Goal: Information Seeking & Learning: Learn about a topic

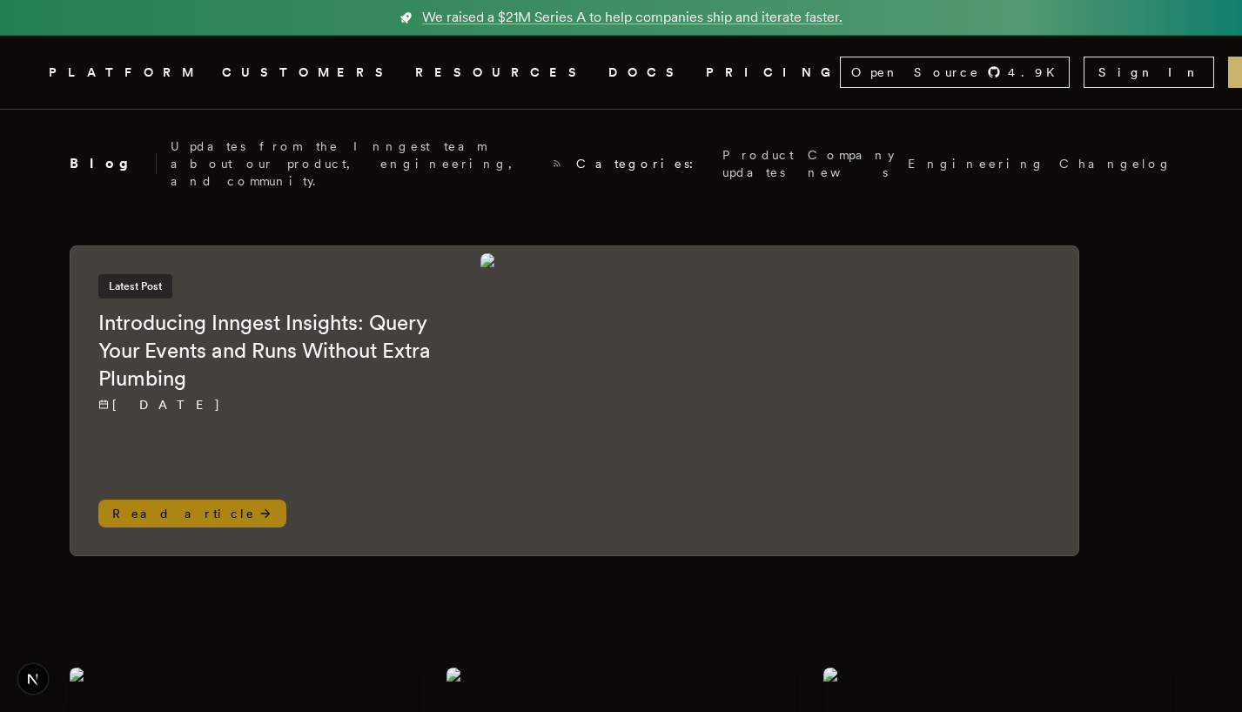
click at [361, 396] on p "[DATE]" at bounding box center [271, 404] width 347 height 17
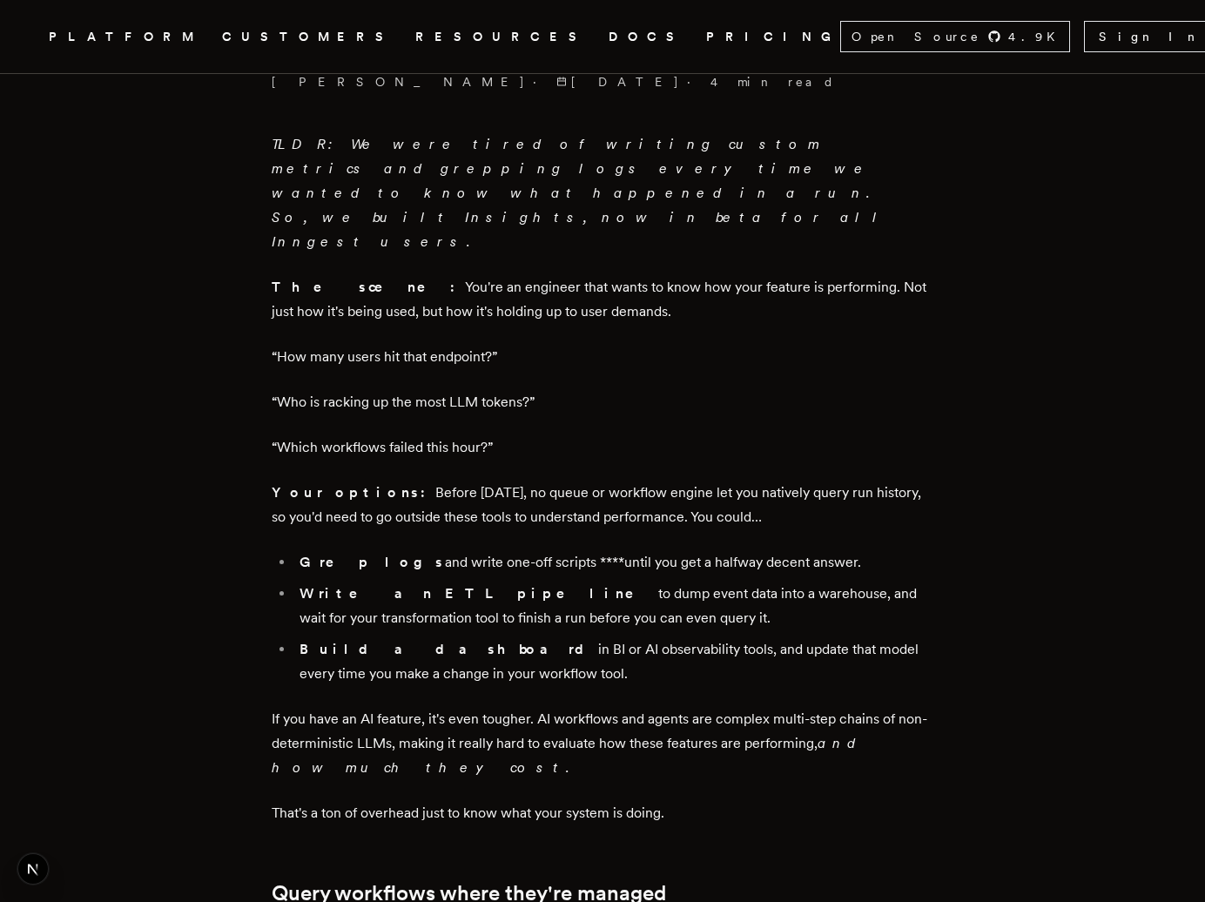
scroll to position [706, 0]
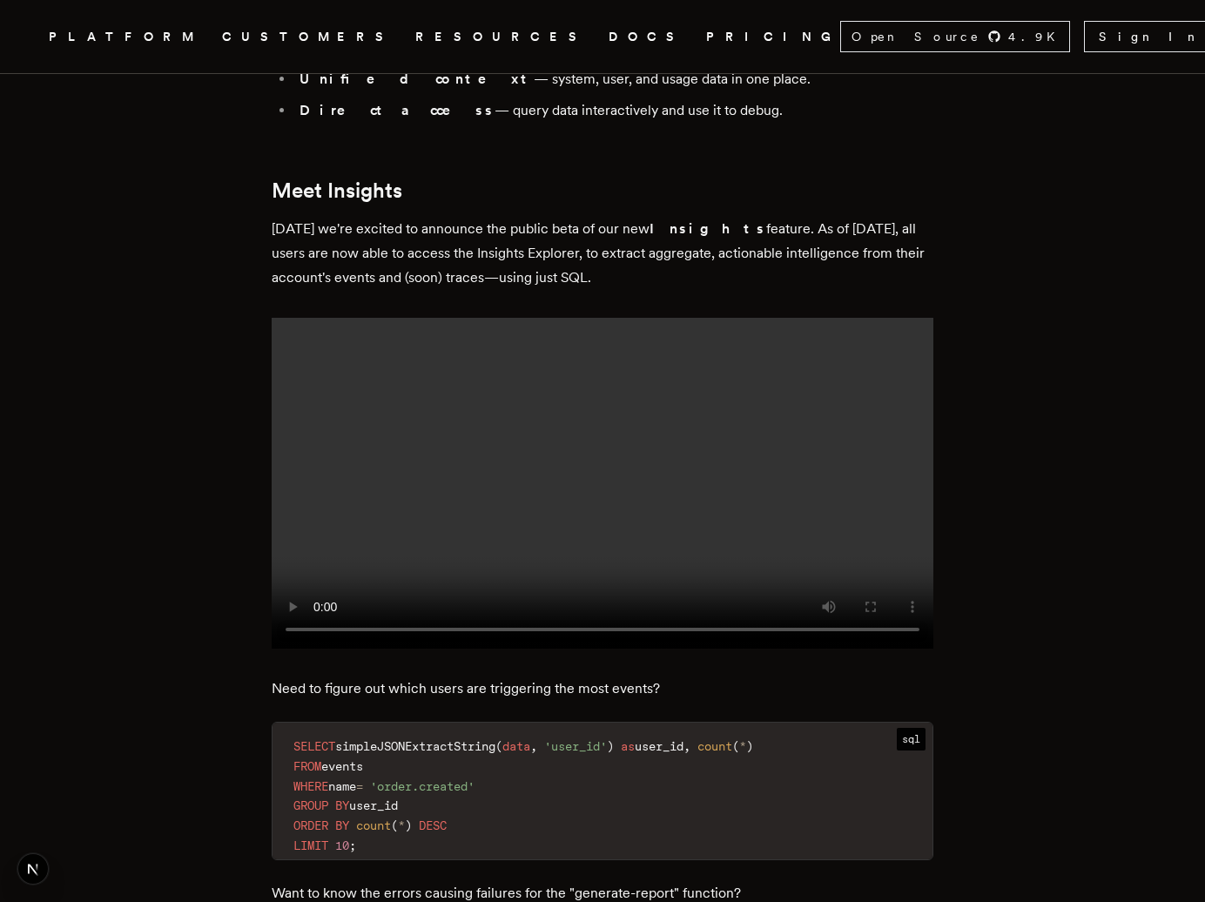
scroll to position [1651, 0]
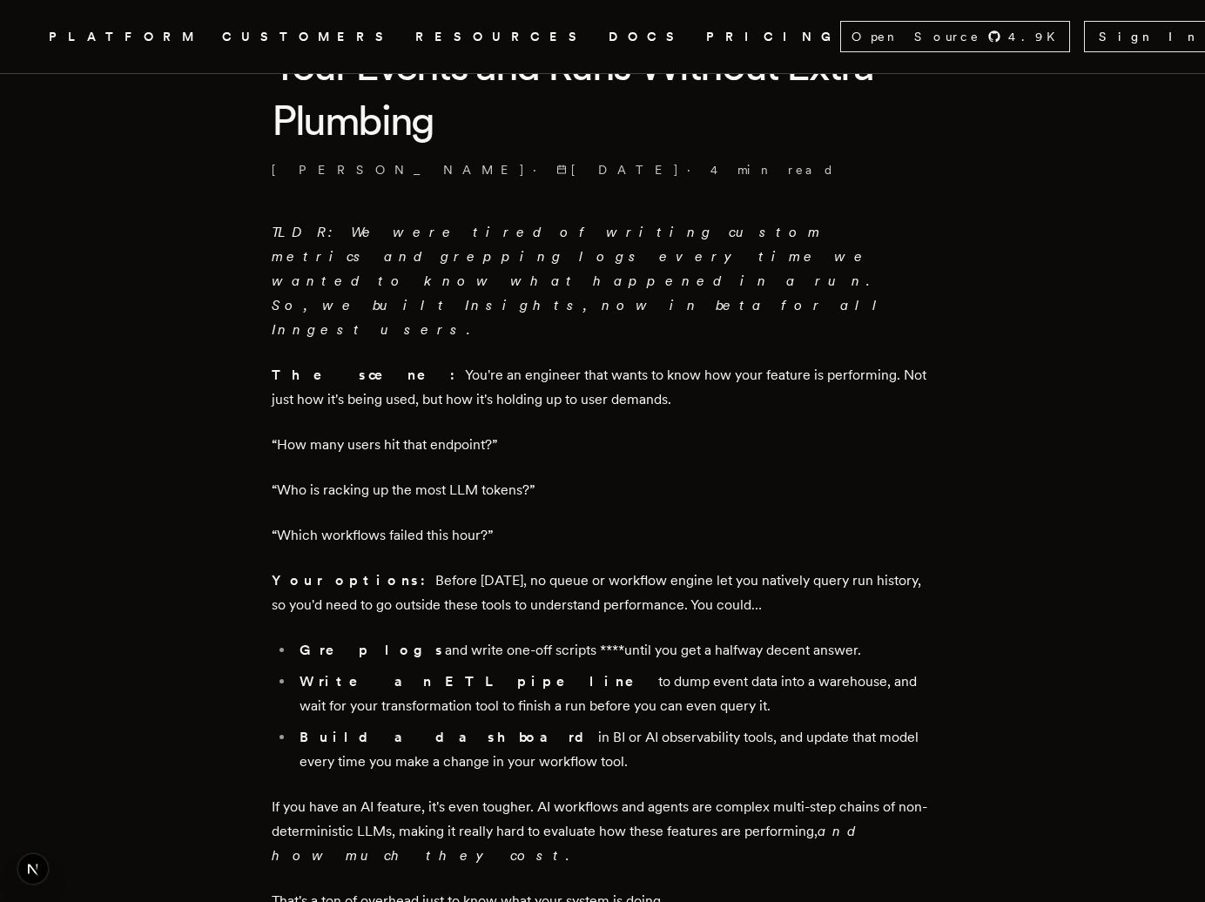
scroll to position [559, 0]
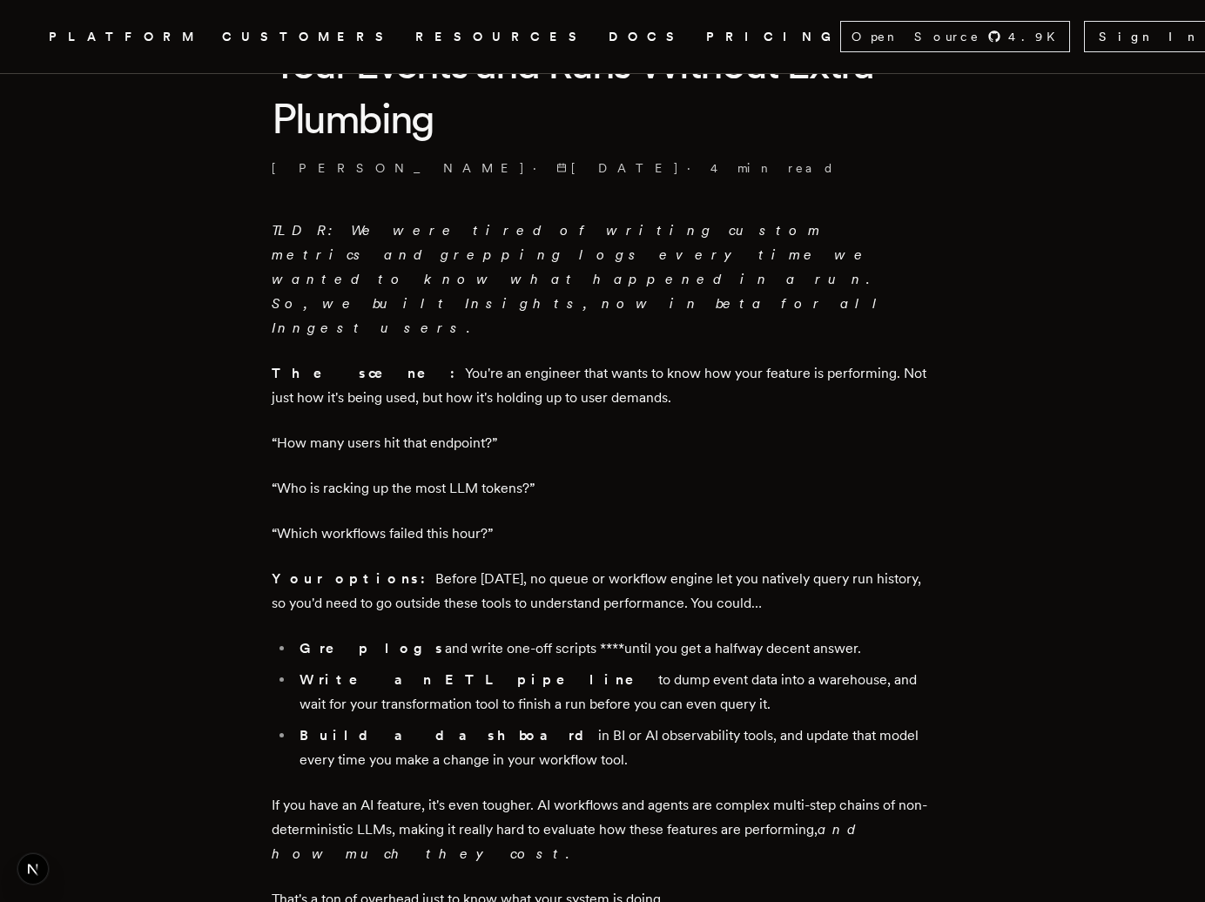
click at [515, 254] on em "TLDR: We were tired of writing custom metrics and grepping logs every time we w…" at bounding box center [581, 279] width 618 height 114
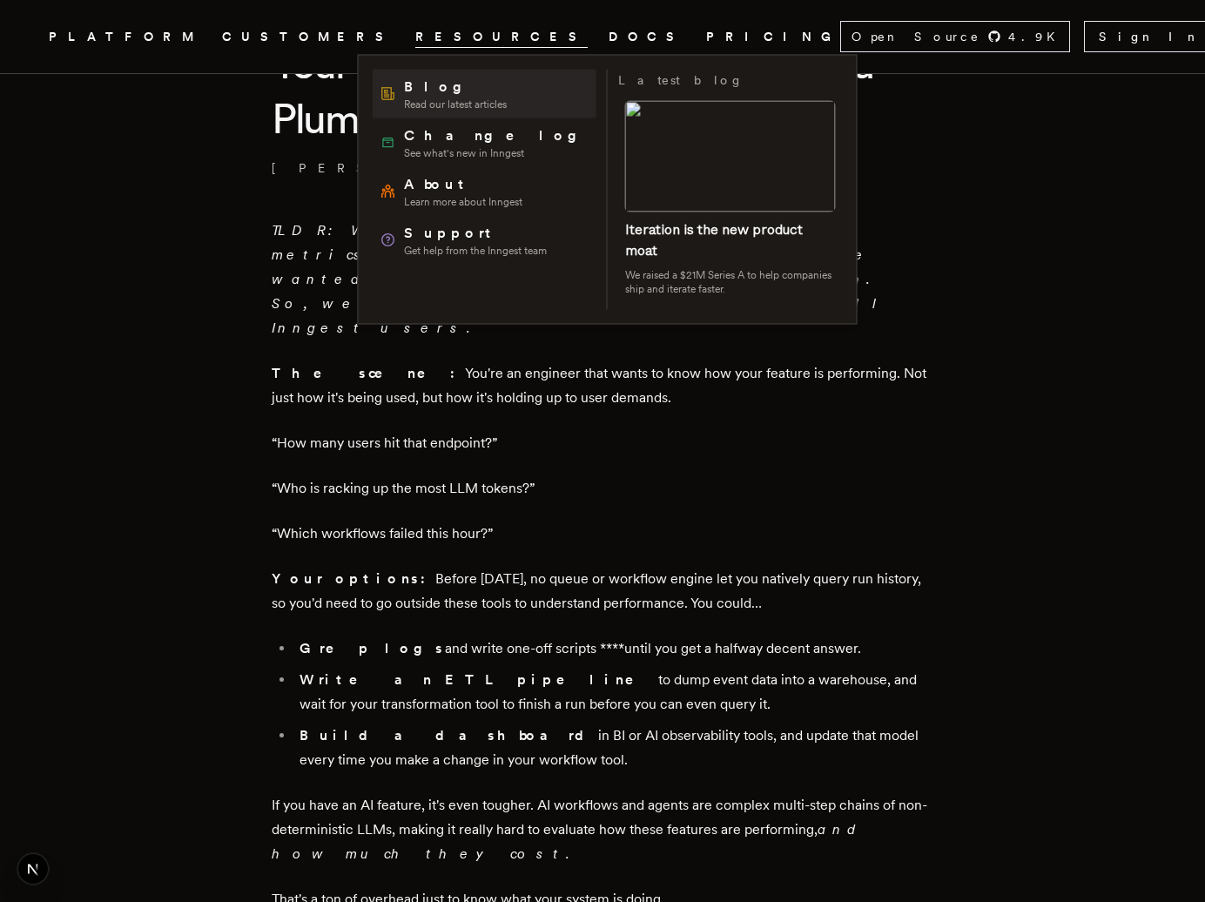
click at [423, 84] on span "Blog" at bounding box center [455, 87] width 103 height 21
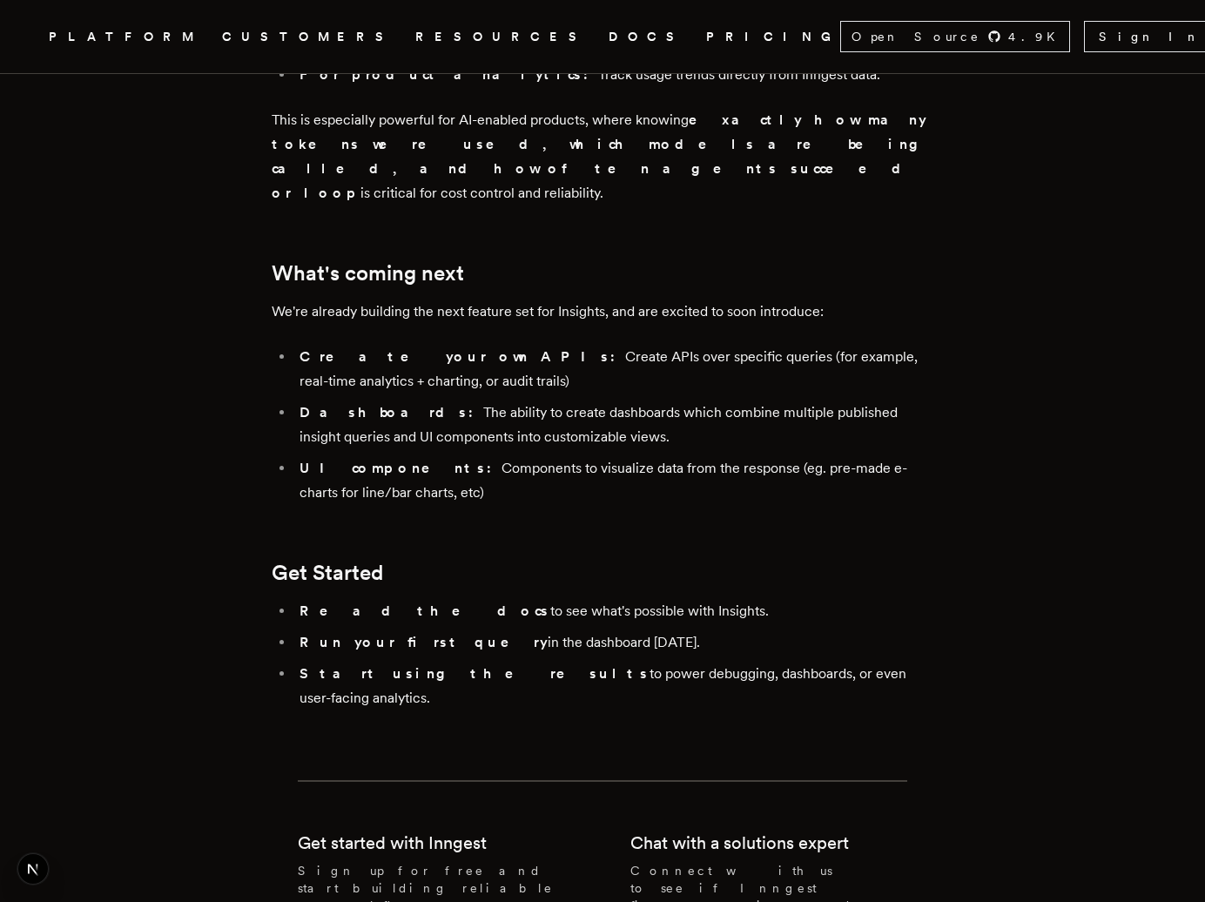
scroll to position [3426, 0]
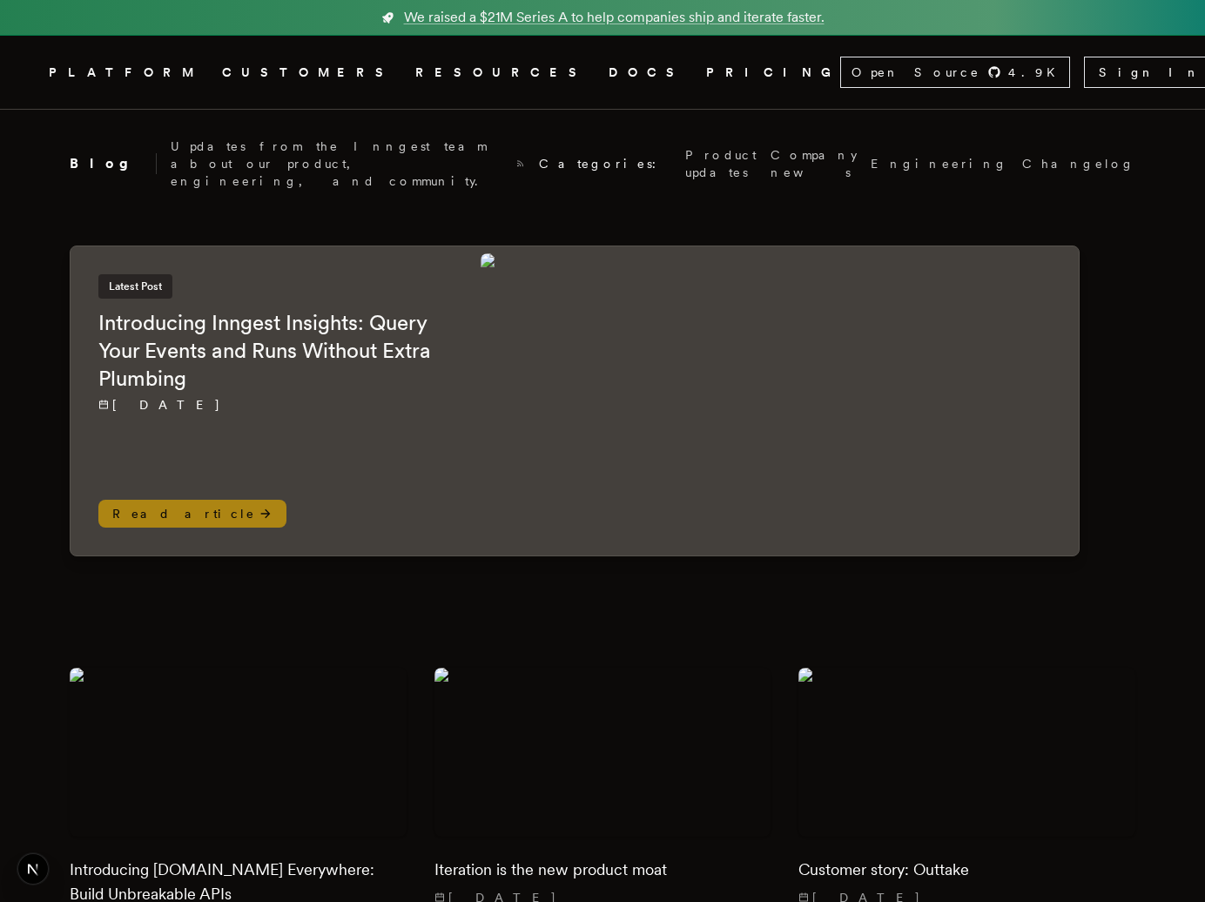
click at [662, 352] on img at bounding box center [775, 400] width 591 height 295
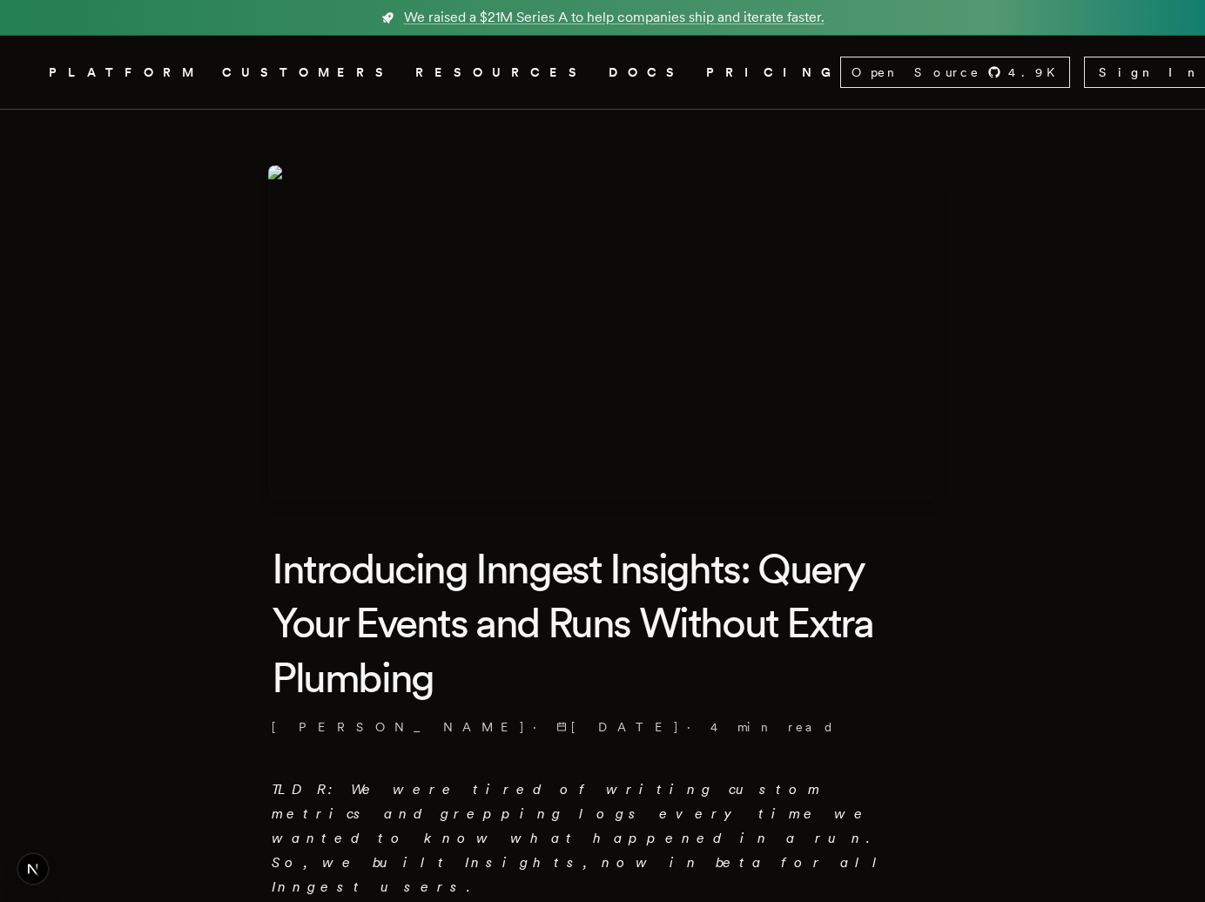
click at [556, 433] on img at bounding box center [602, 332] width 668 height 334
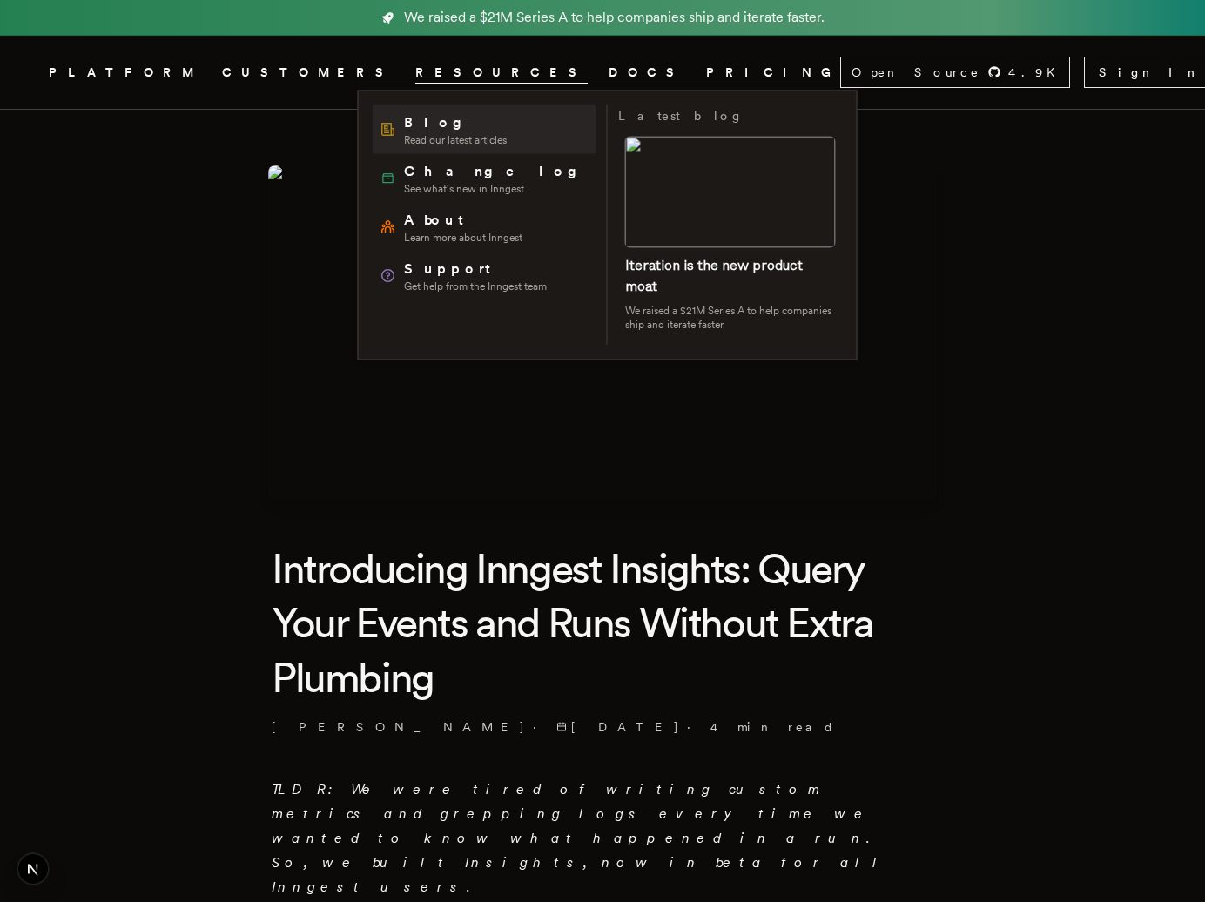
click at [434, 131] on span "Blog" at bounding box center [455, 122] width 103 height 21
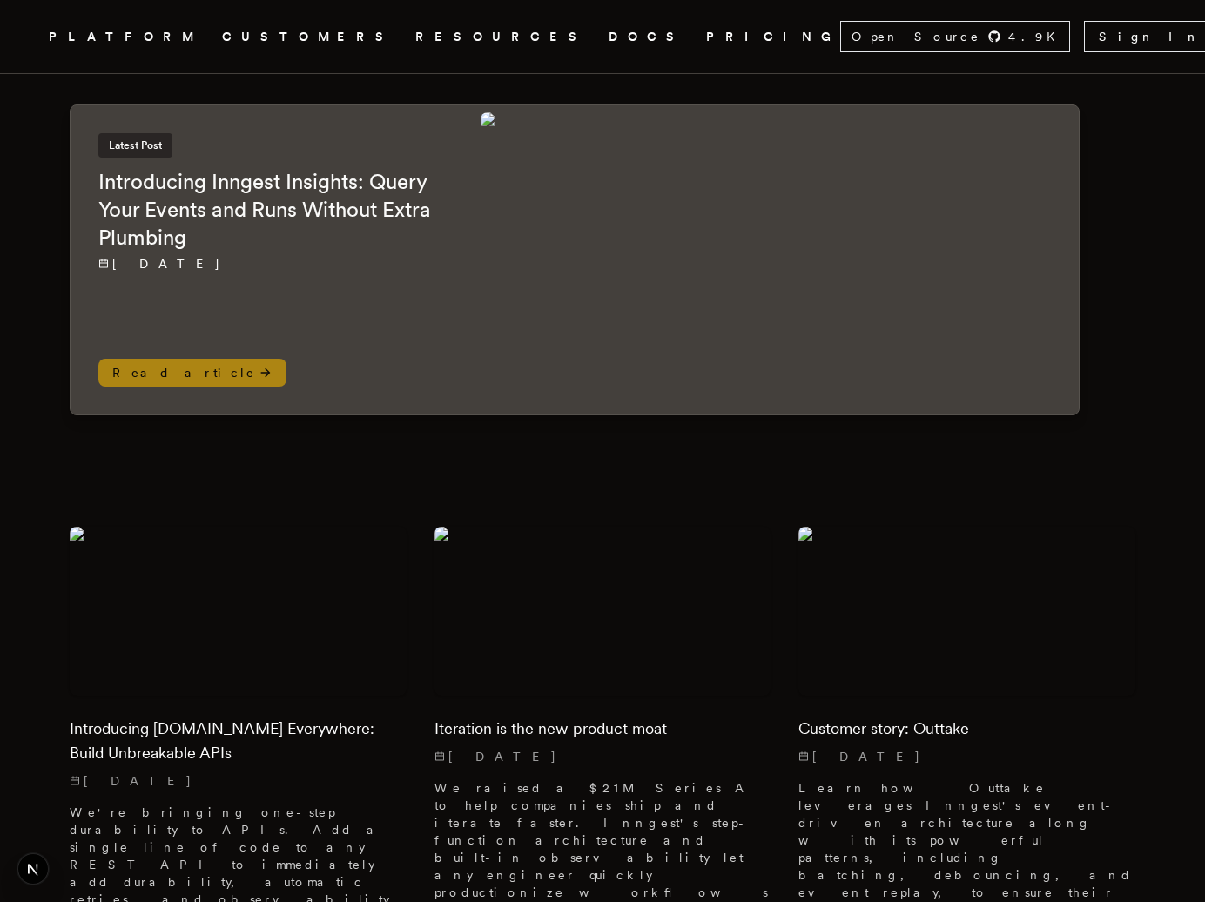
scroll to position [144, 0]
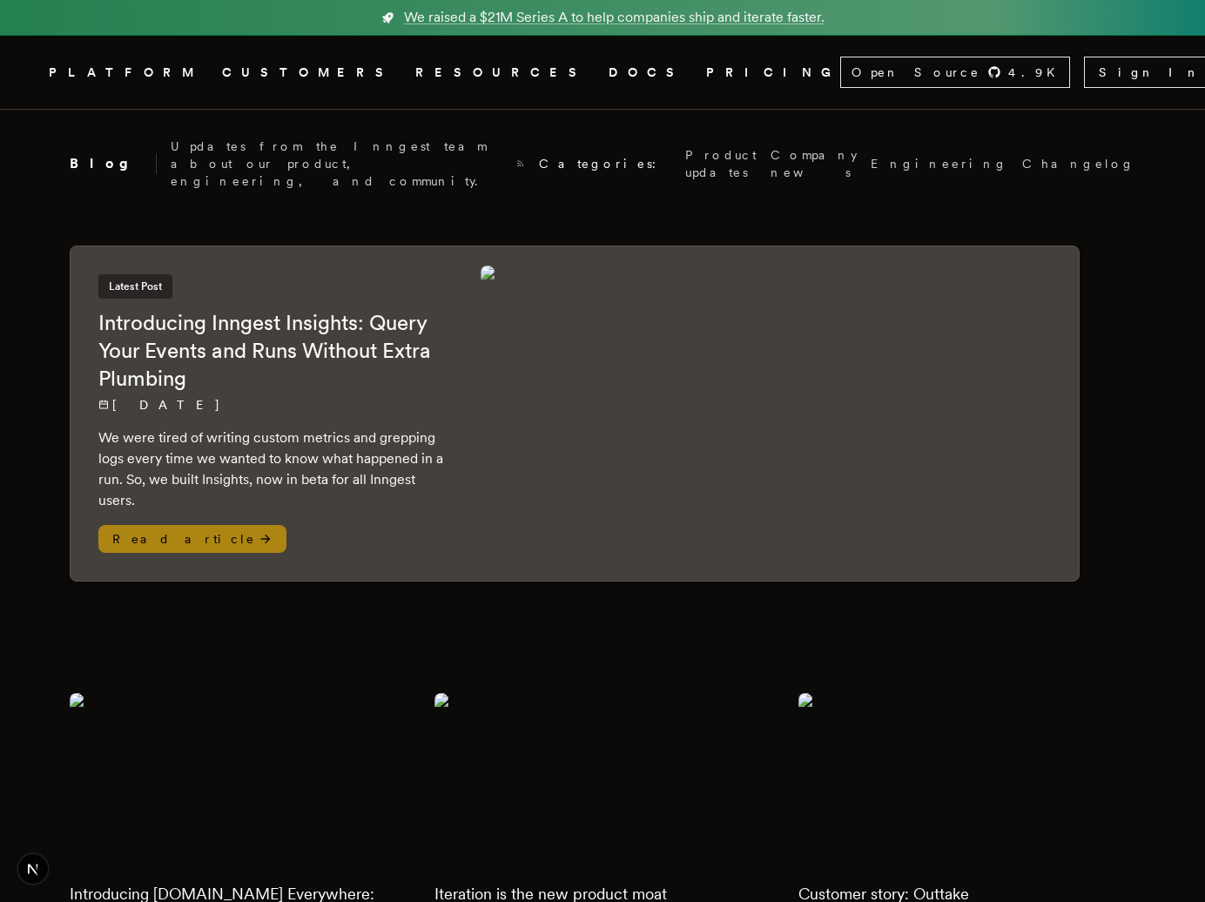
click at [374, 442] on p "We were tired of writing custom metrics and grepping logs every time we wanted …" at bounding box center [271, 469] width 347 height 84
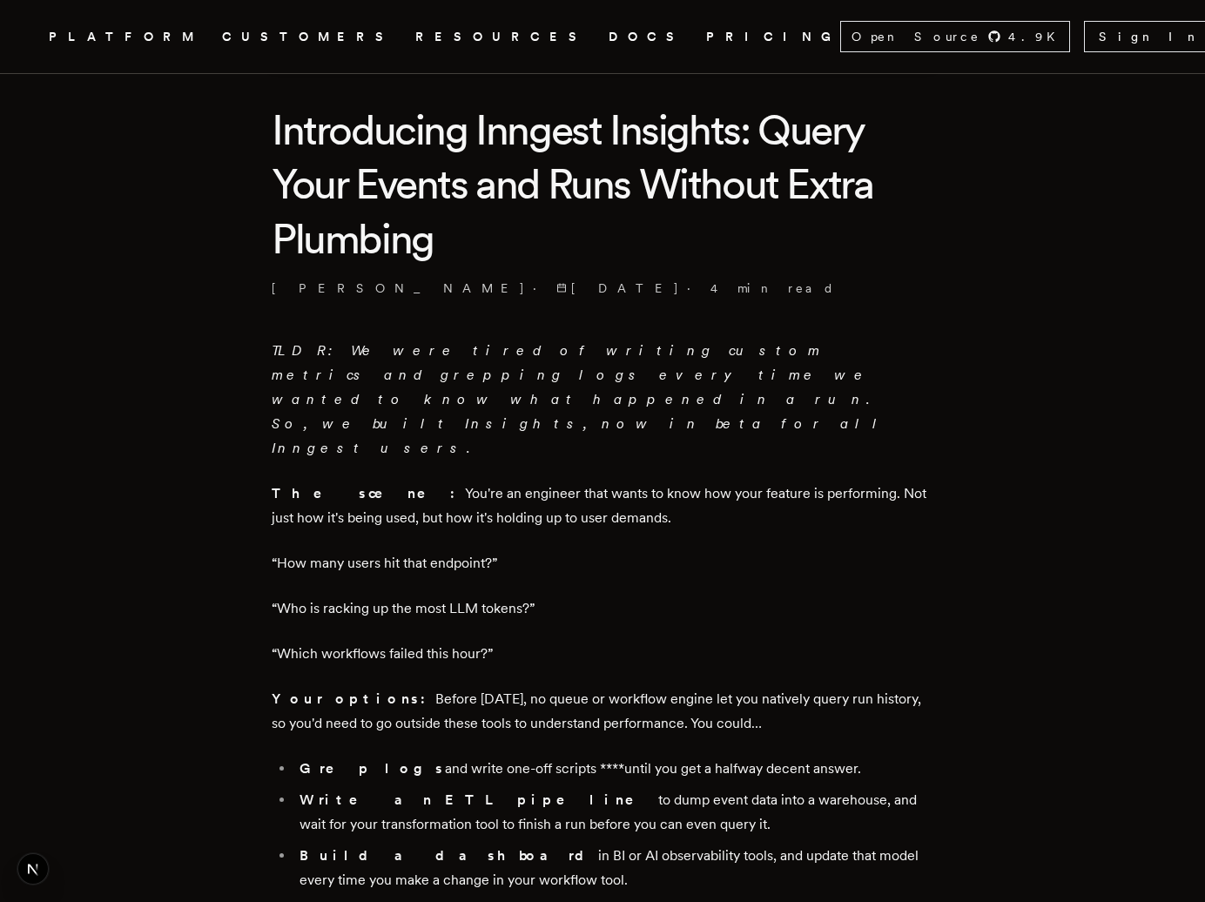
scroll to position [561, 0]
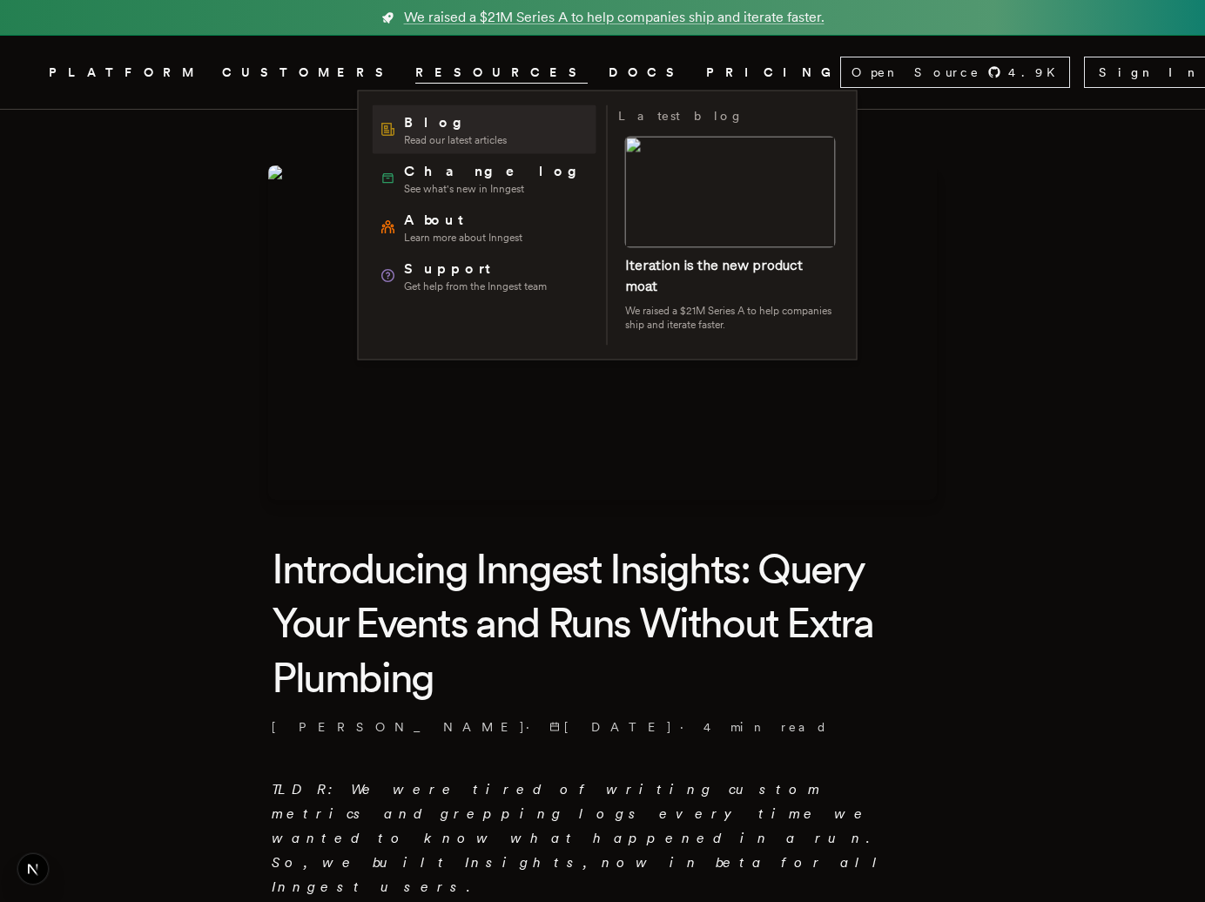
click at [418, 130] on span "Blog" at bounding box center [455, 122] width 103 height 21
